Goal: Task Accomplishment & Management: Use online tool/utility

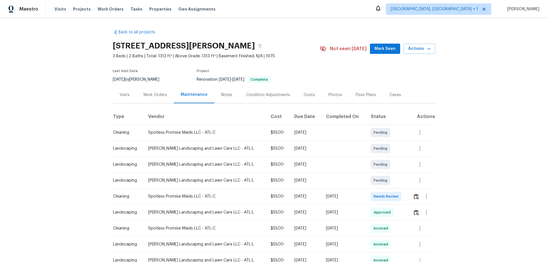
scroll to position [86, 0]
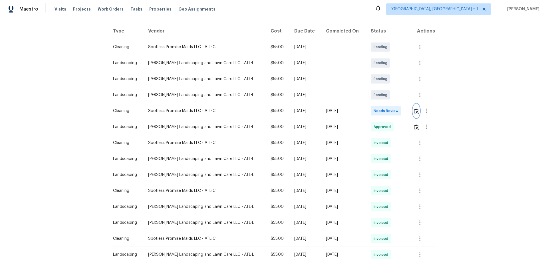
click at [414, 110] on img "button" at bounding box center [416, 110] width 5 height 5
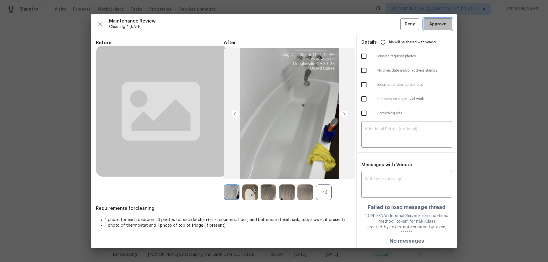
click at [439, 28] on span "Approve" at bounding box center [437, 24] width 17 height 7
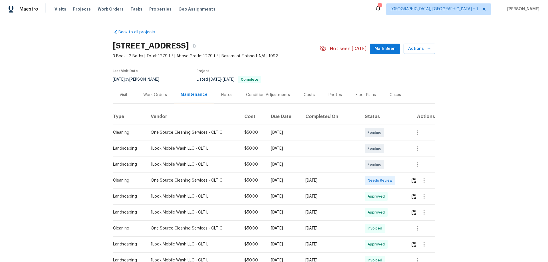
scroll to position [57, 0]
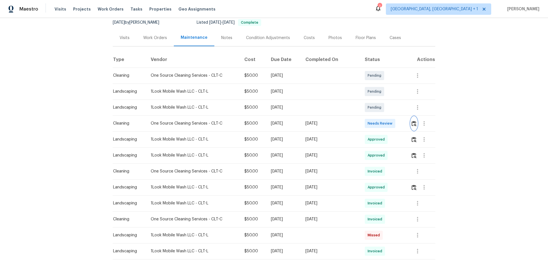
click at [414, 123] on img "button" at bounding box center [414, 123] width 5 height 5
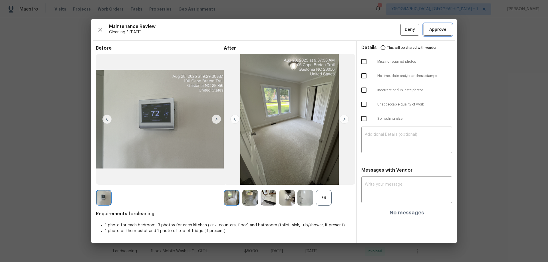
click at [437, 34] on button "Approve" at bounding box center [437, 30] width 29 height 12
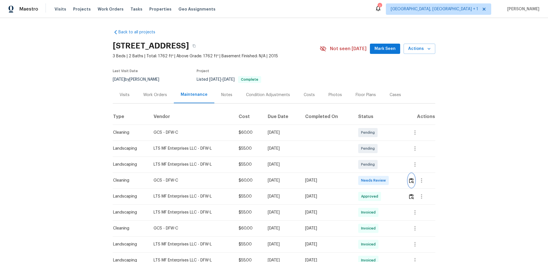
click at [408, 178] on button "button" at bounding box center [411, 181] width 7 height 14
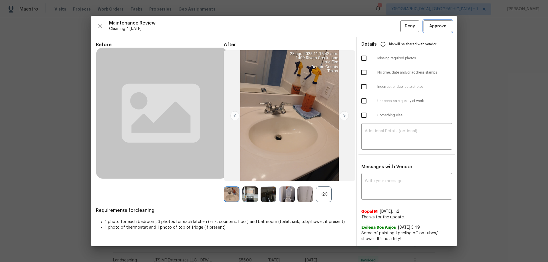
click at [433, 27] on span "Approve" at bounding box center [437, 26] width 17 height 7
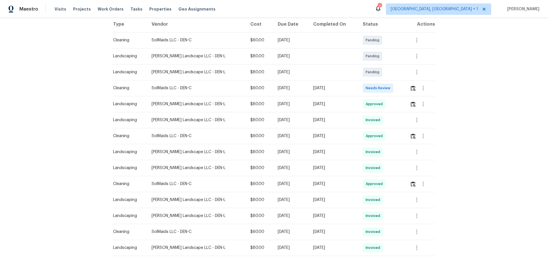
scroll to position [125, 0]
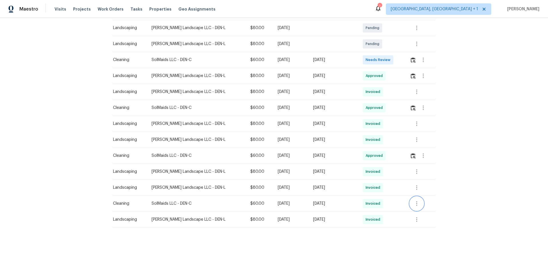
click at [390, 173] on button "button" at bounding box center [417, 204] width 14 height 14
click at [390, 173] on li "View details" at bounding box center [427, 208] width 40 height 9
click at [390, 105] on div at bounding box center [274, 131] width 548 height 262
click at [390, 106] on icon "button" at bounding box center [423, 108] width 1 height 5
click at [390, 112] on li "View details" at bounding box center [434, 112] width 40 height 9
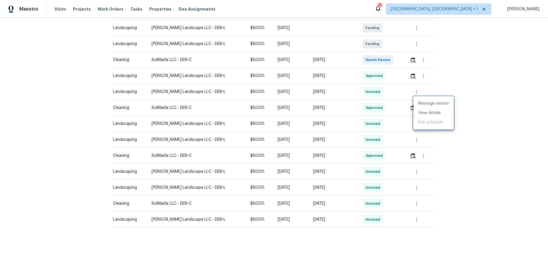
click at [289, 104] on div at bounding box center [274, 131] width 548 height 262
drag, startPoint x: 194, startPoint y: 100, endPoint x: 260, endPoint y: 108, distance: 66.9
click at [260, 108] on tr "Cleaning SolMaids LLC - DEN-C $60.00 Mon, Aug 11 2025 Sat, Aug 16 2025 Approved" at bounding box center [274, 108] width 322 height 16
drag, startPoint x: 264, startPoint y: 107, endPoint x: 343, endPoint y: 107, distance: 78.8
click at [343, 107] on tr "Cleaning SolMaids LLC - DEN-C $60.00 Mon, Aug 11 2025 Sat, Aug 16 2025 Approved" at bounding box center [274, 108] width 322 height 16
